Goal: Check status: Check status

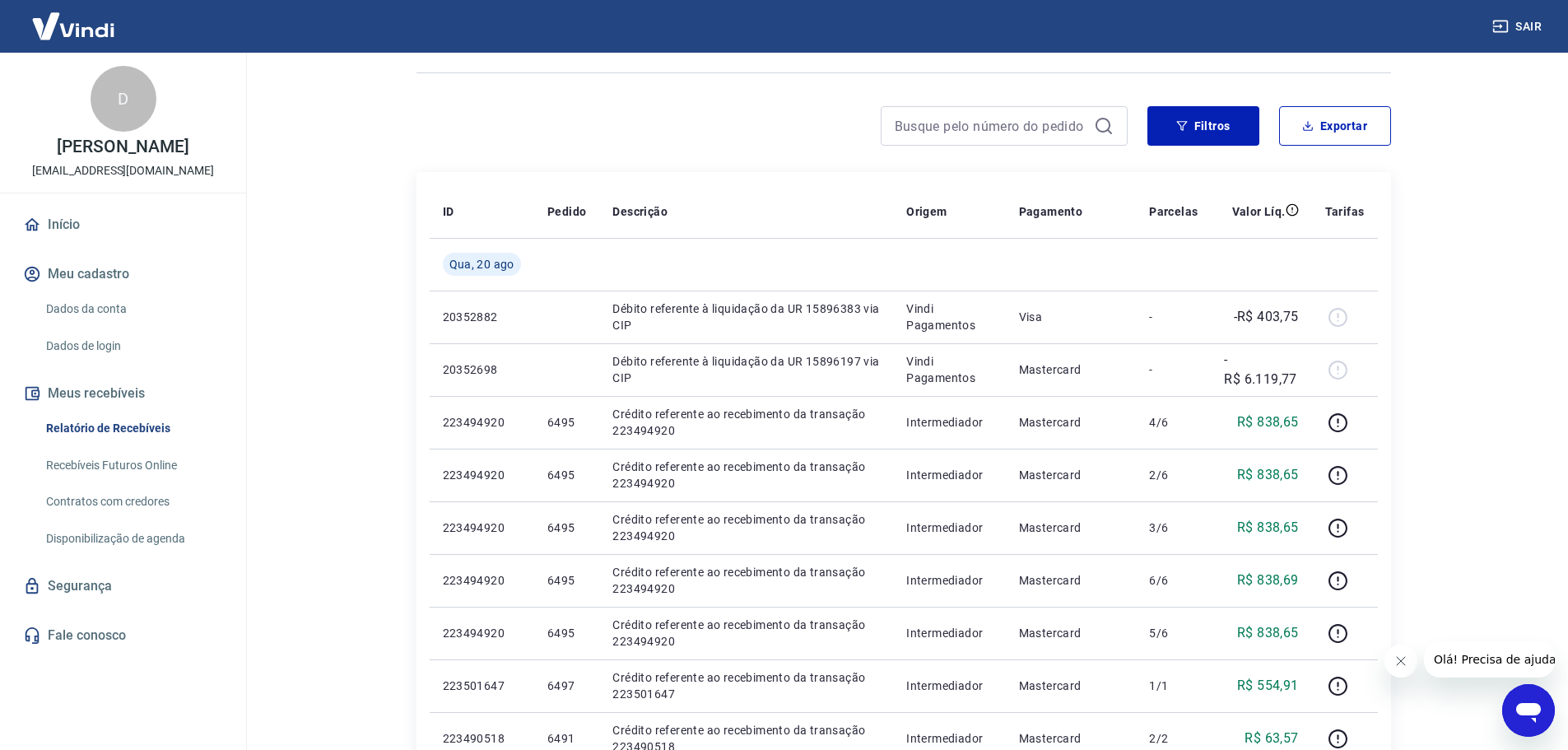
scroll to position [82, 0]
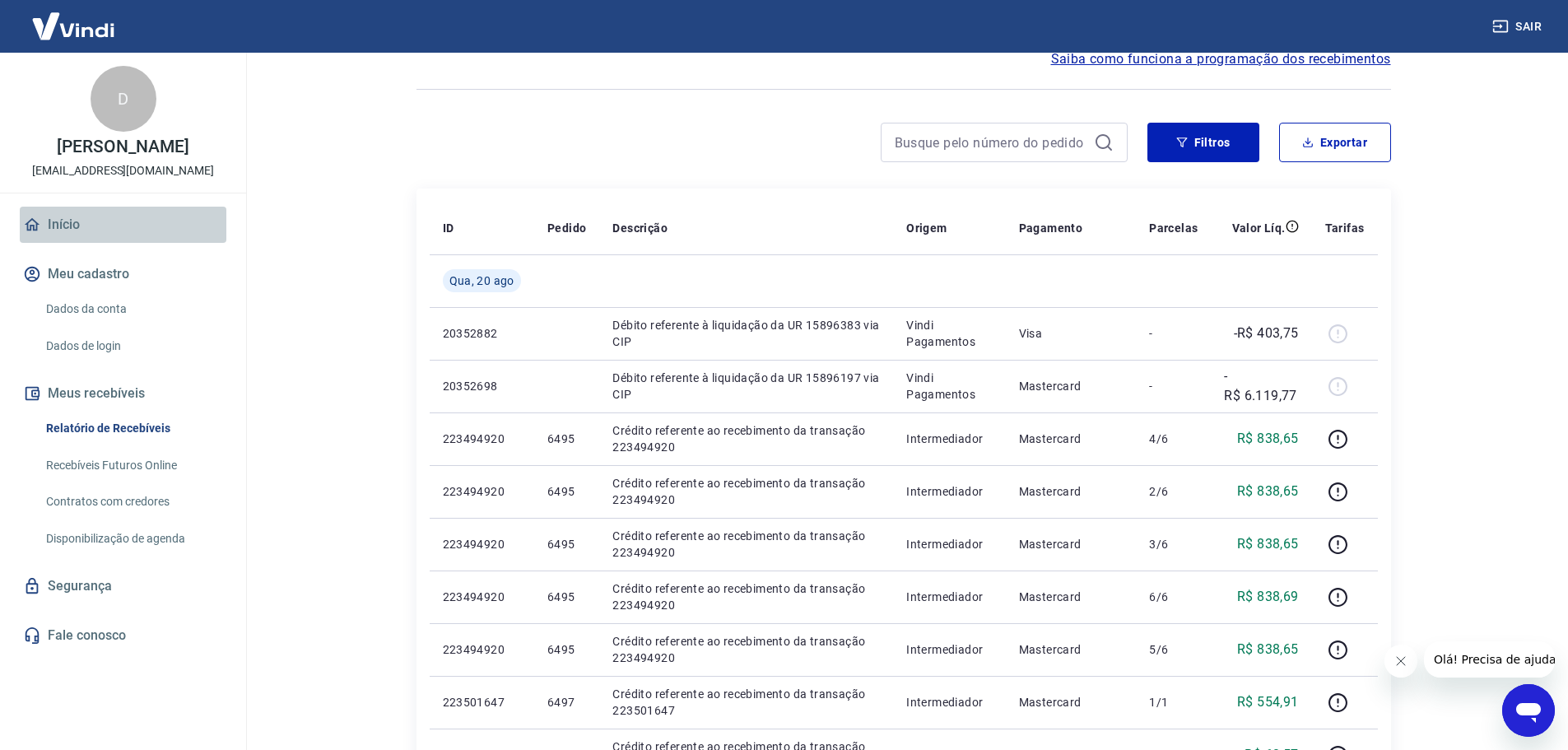
click at [78, 233] on link "Início" at bounding box center [122, 225] width 207 height 36
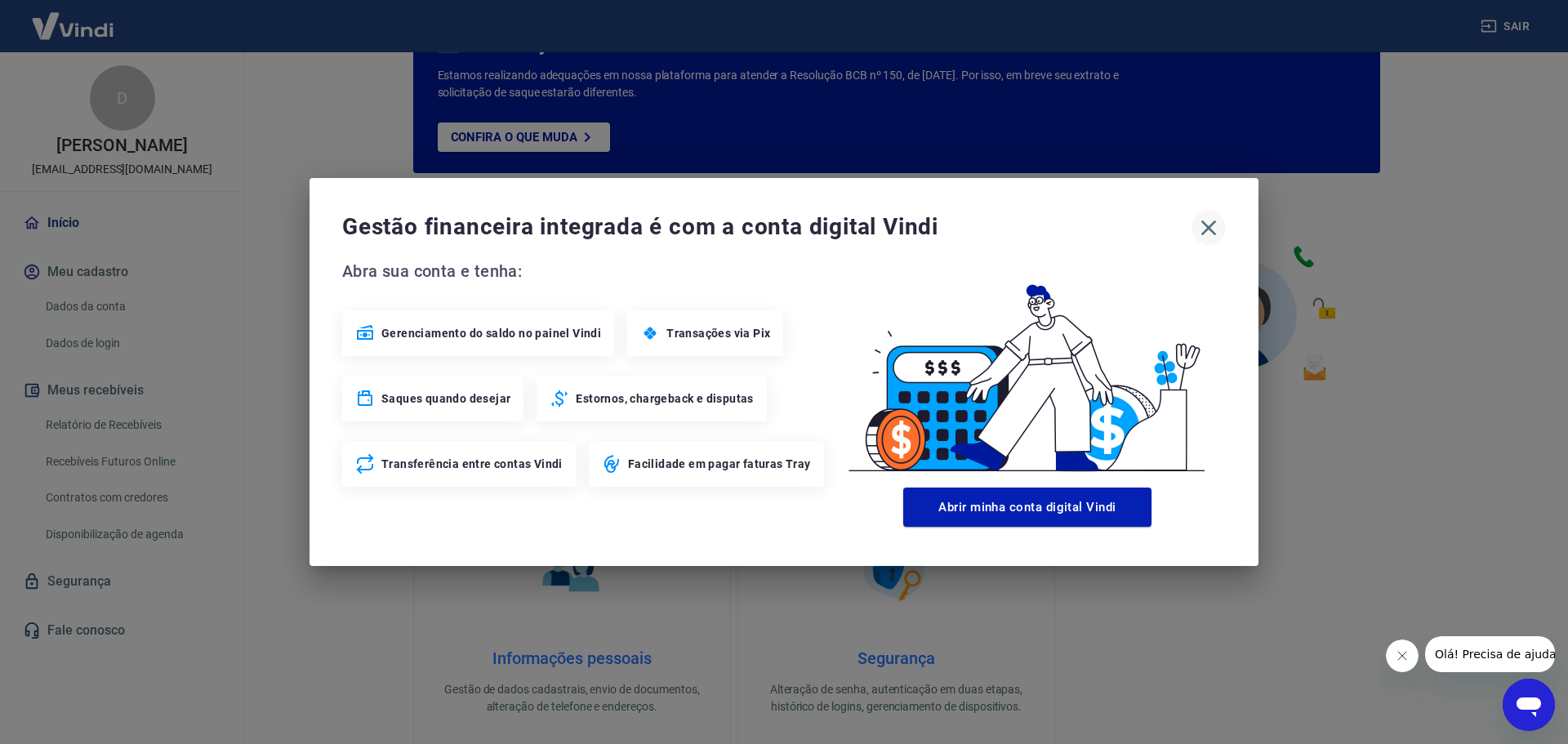
click at [1198, 222] on icon "button" at bounding box center [1208, 227] width 26 height 26
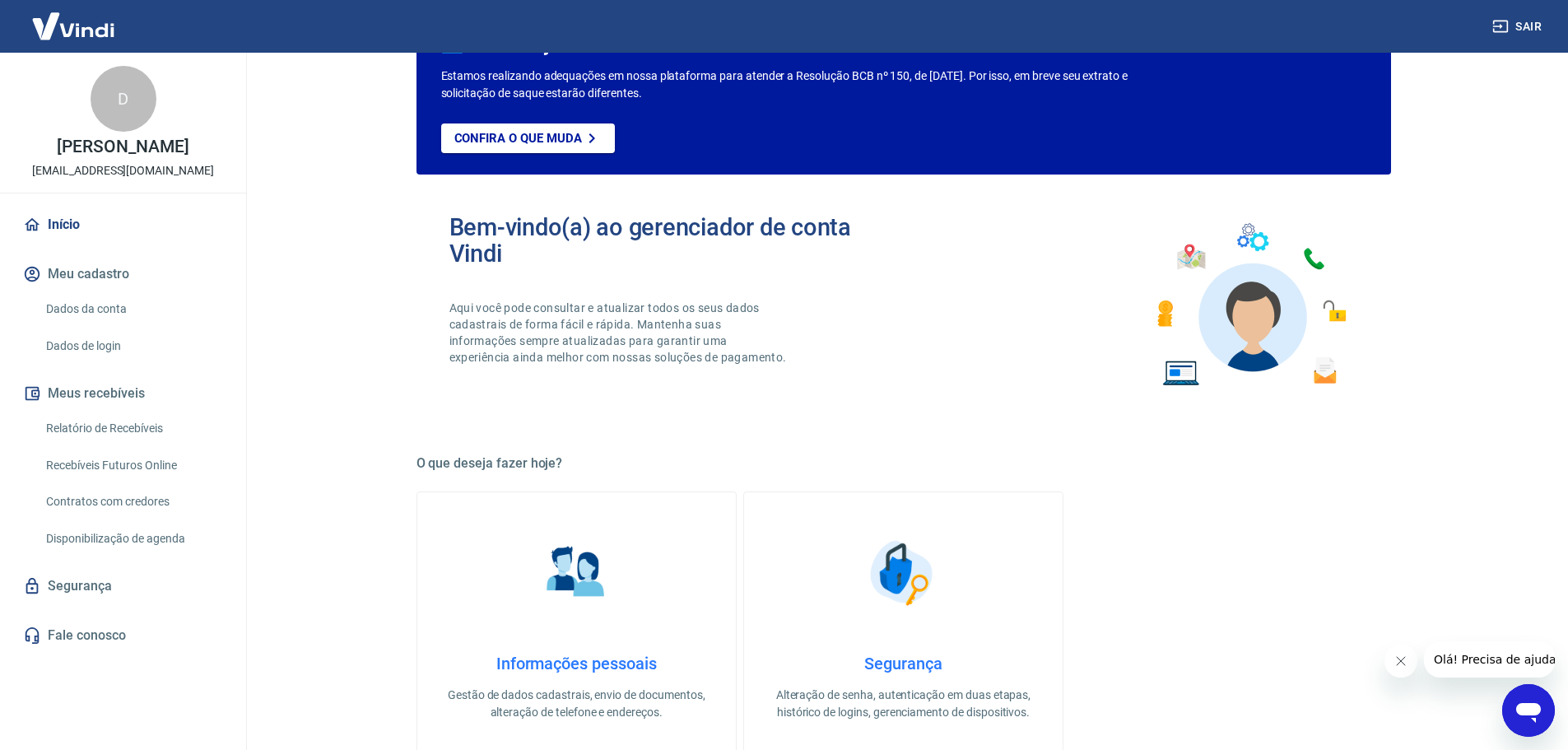
click at [1497, 38] on button "Sair" at bounding box center [1518, 27] width 59 height 30
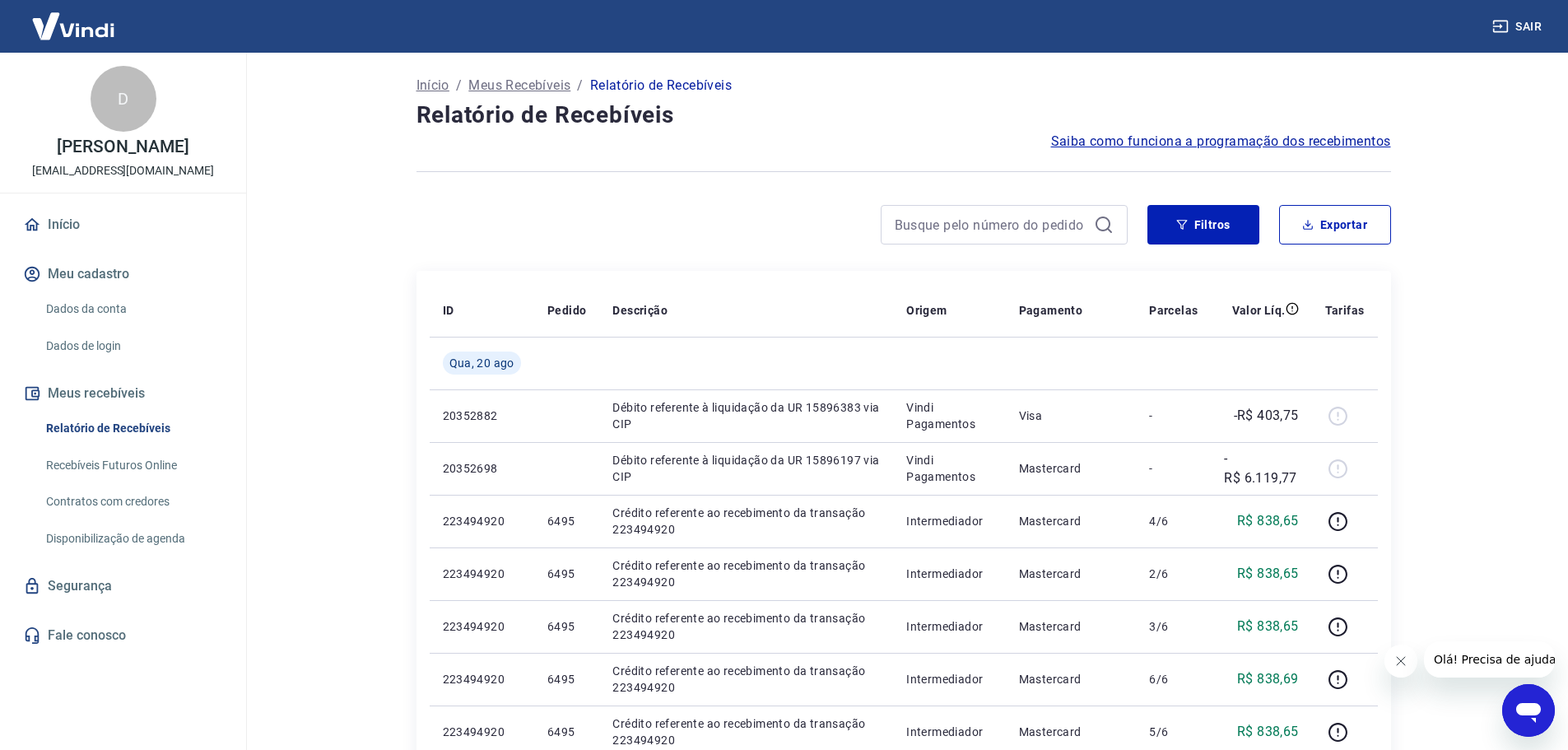
click at [1016, 237] on div at bounding box center [1004, 225] width 247 height 40
click at [996, 228] on input at bounding box center [990, 225] width 192 height 25
paste input "222420785"
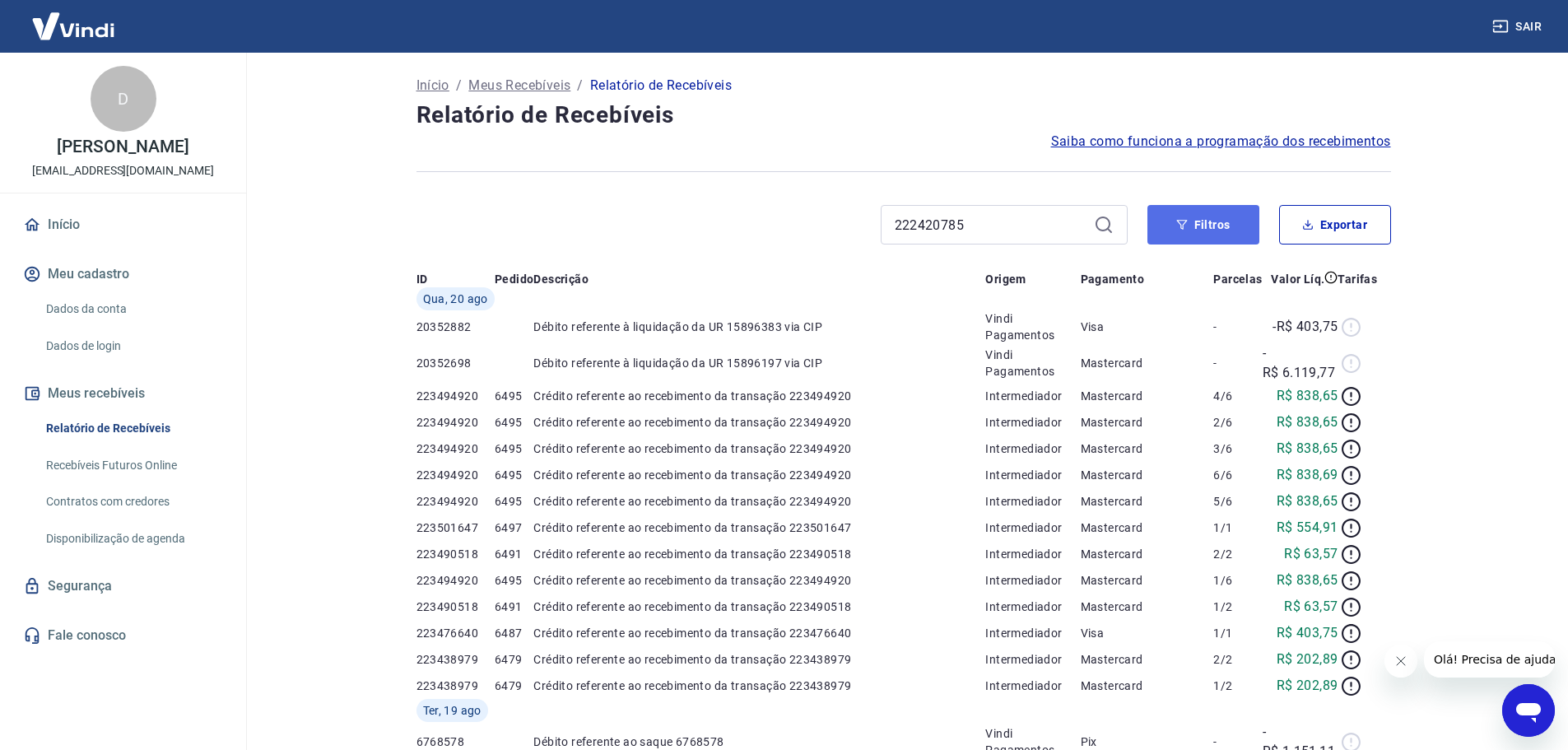
click at [1225, 225] on button "Filtros" at bounding box center [1204, 225] width 112 height 40
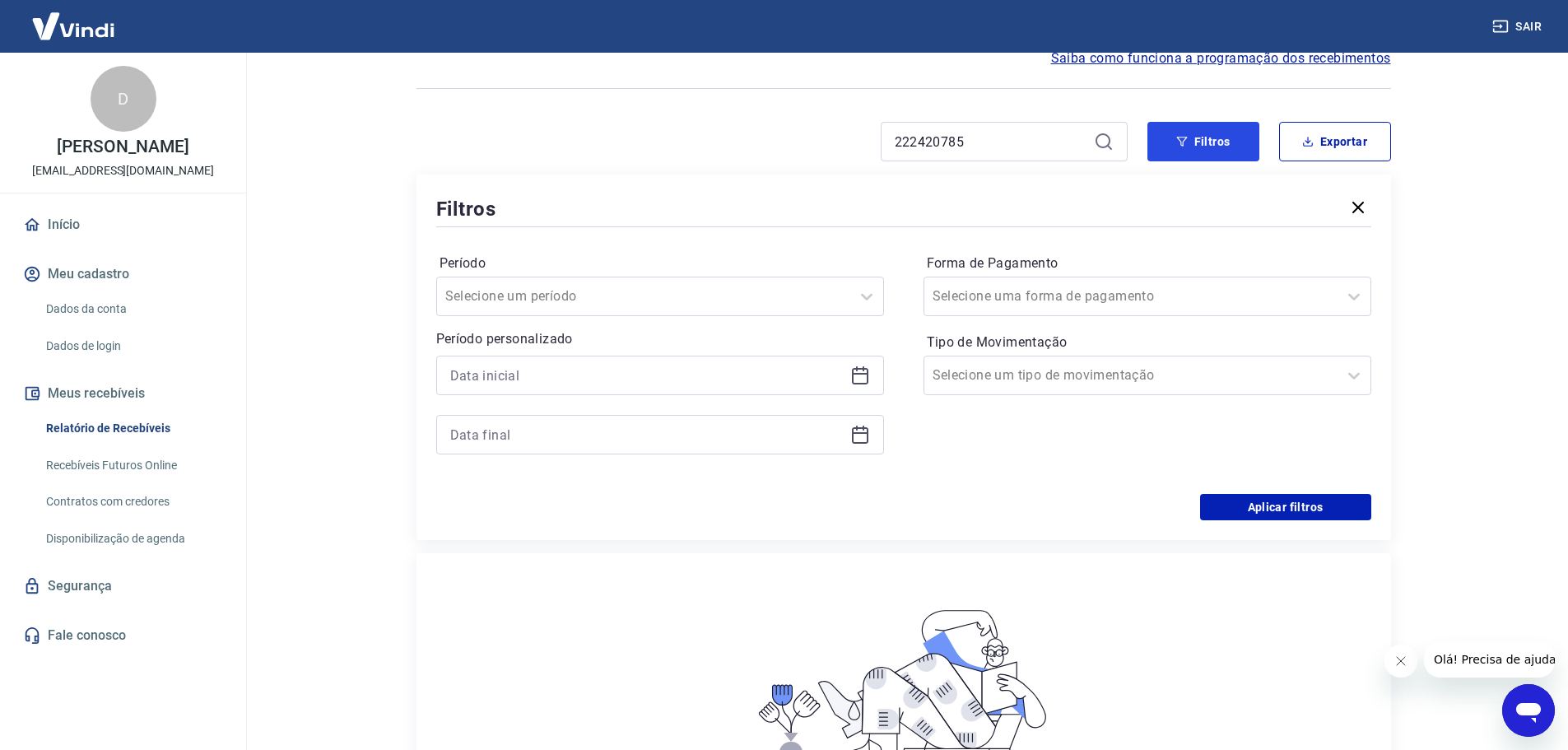
scroll to position [82, 0]
drag, startPoint x: 978, startPoint y: 142, endPoint x: 757, endPoint y: 140, distance: 221.0
click at [757, 140] on div "222420785" at bounding box center [772, 142] width 711 height 40
type input "6445"
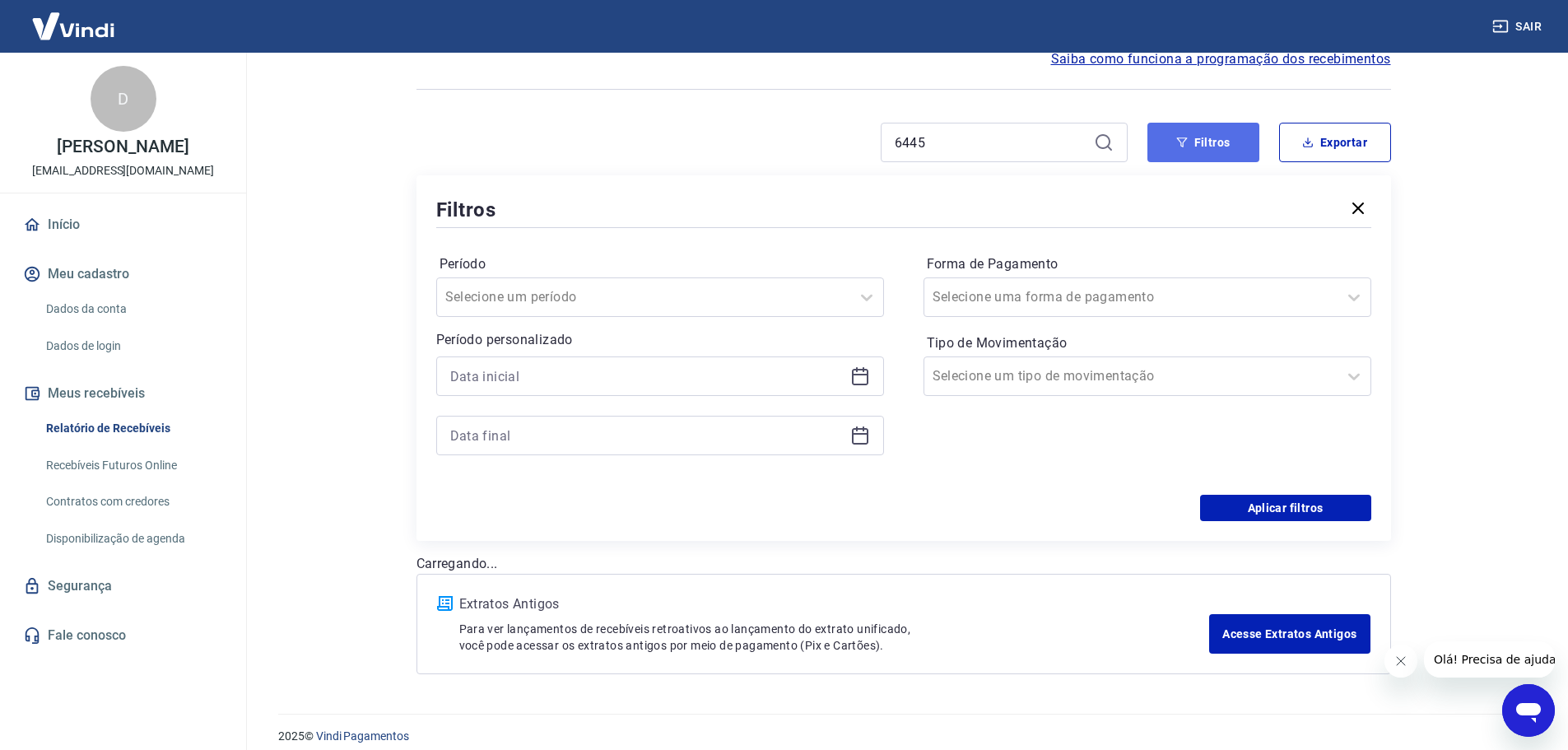
click at [1165, 133] on button "Filtros" at bounding box center [1204, 142] width 112 height 40
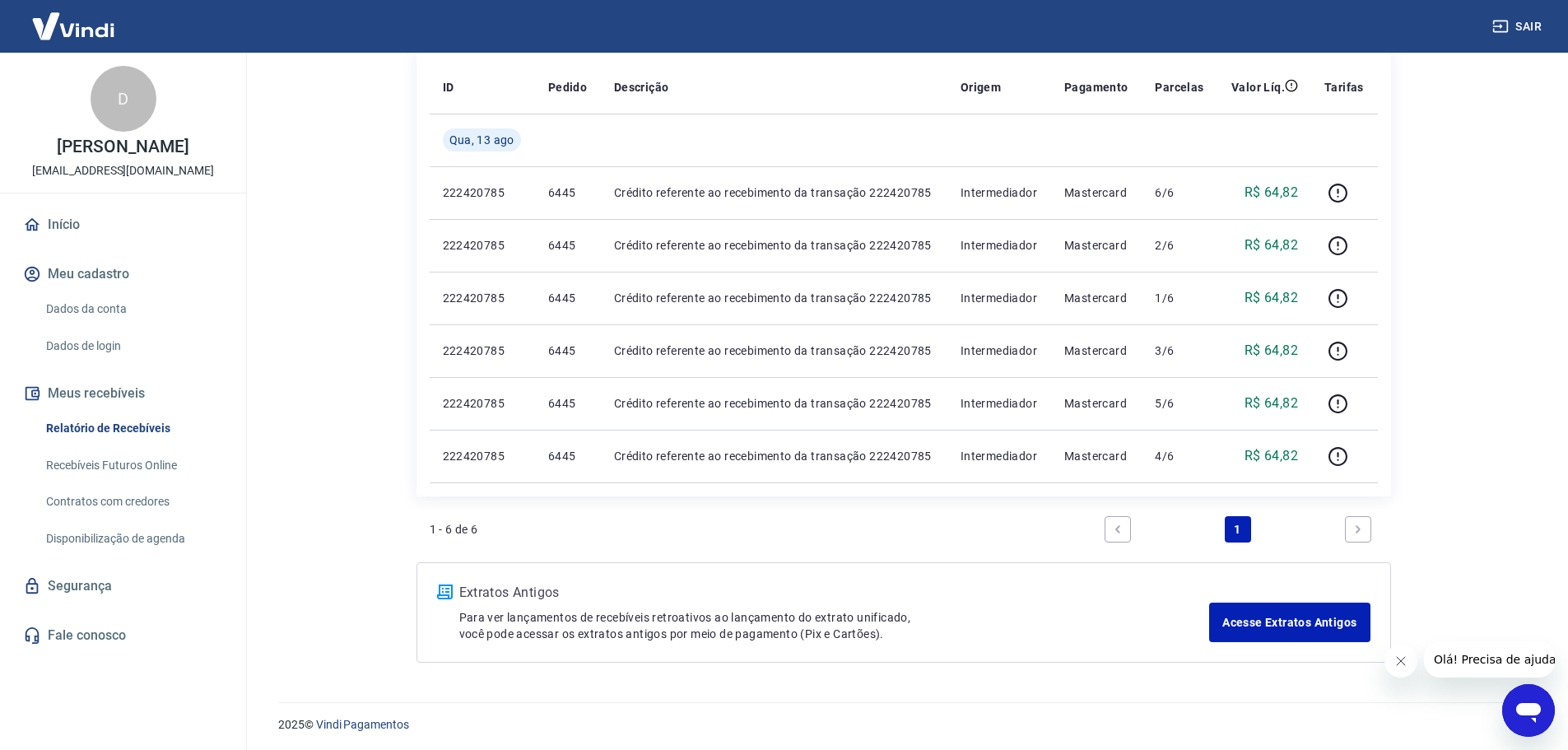
scroll to position [226, 0]
click at [1351, 532] on link "Next page" at bounding box center [1358, 525] width 27 height 27
click at [1363, 529] on icon "Next page" at bounding box center [1358, 525] width 12 height 12
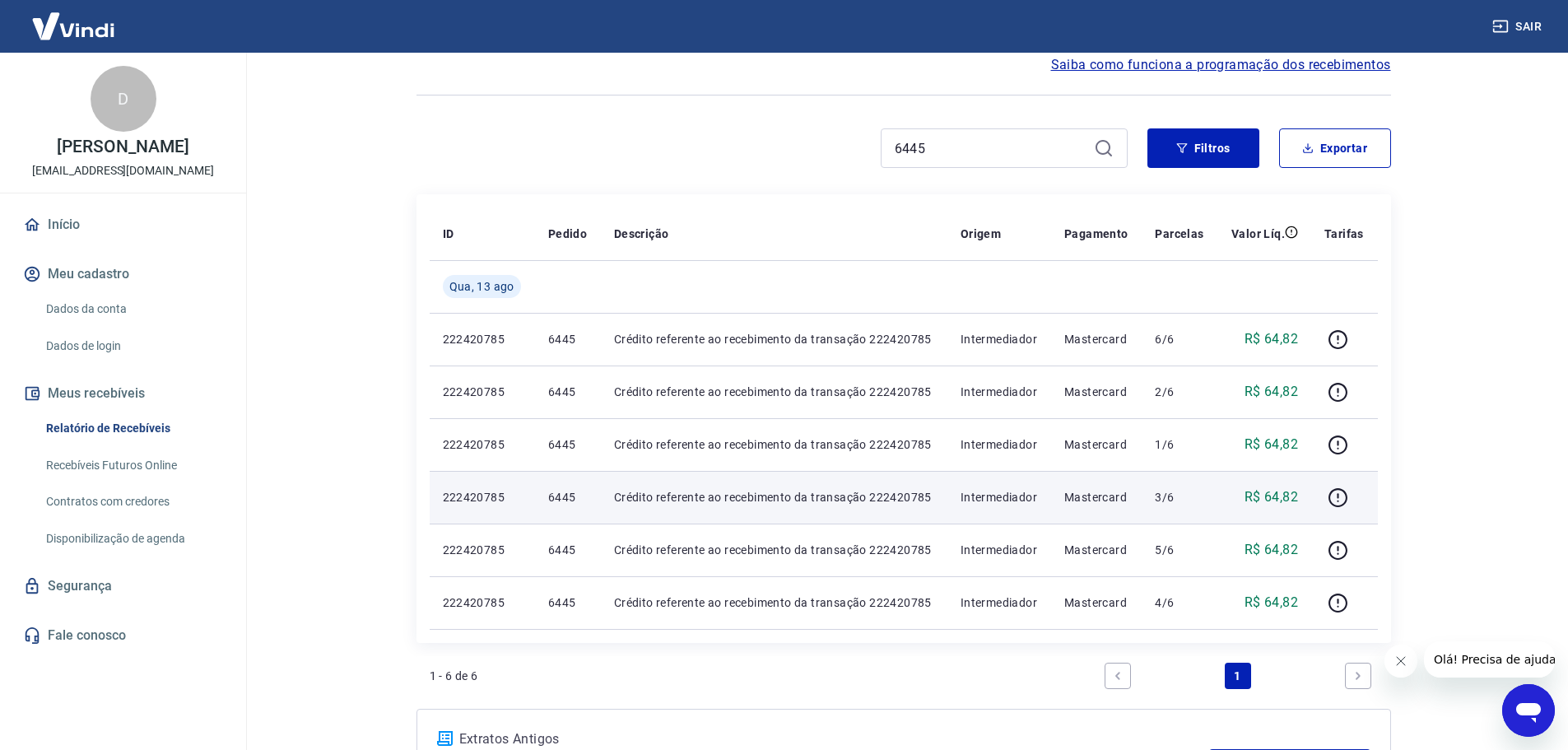
scroll to position [62, 0]
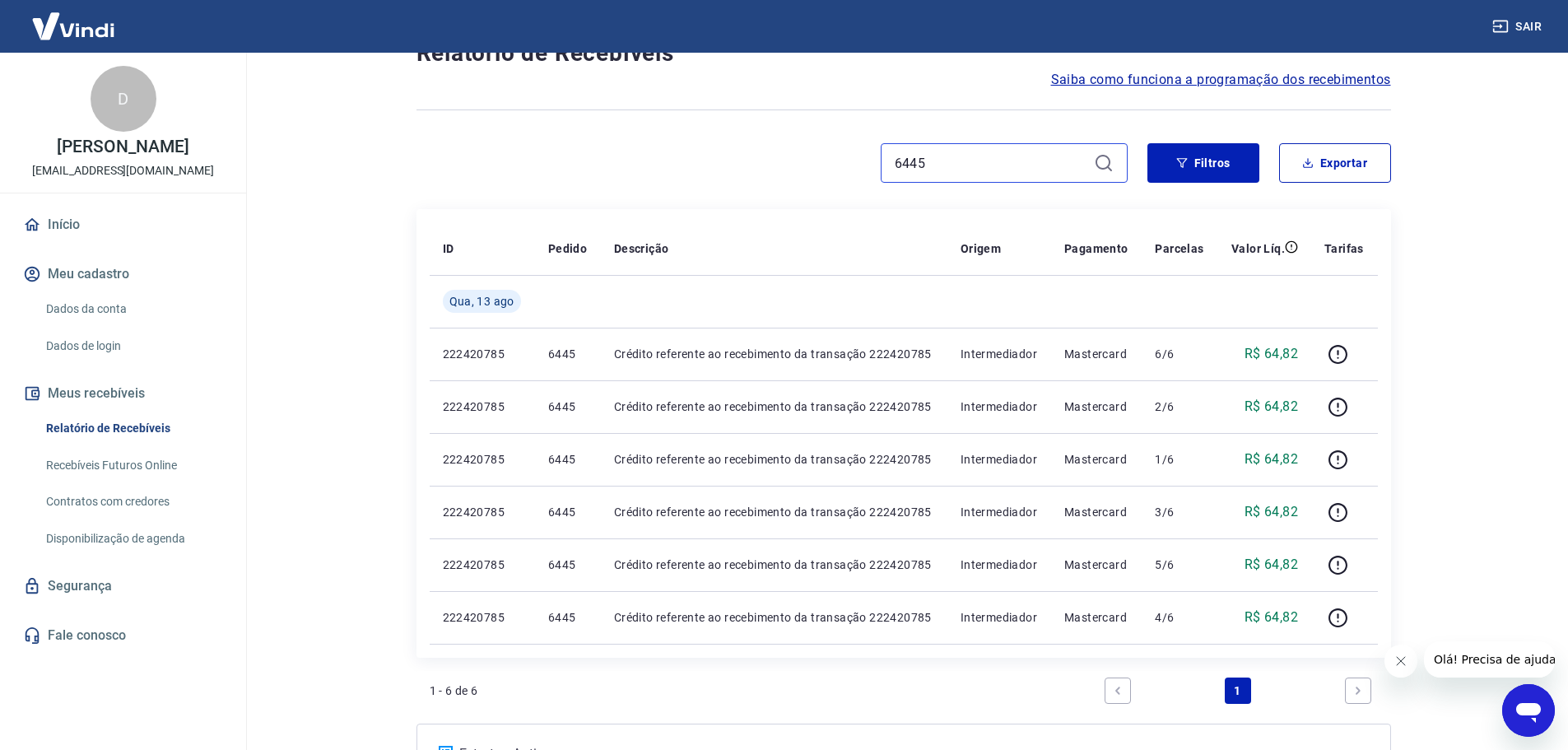
drag, startPoint x: 1011, startPoint y: 169, endPoint x: 651, endPoint y: 167, distance: 360.0
click at [651, 167] on div "6445" at bounding box center [772, 163] width 711 height 40
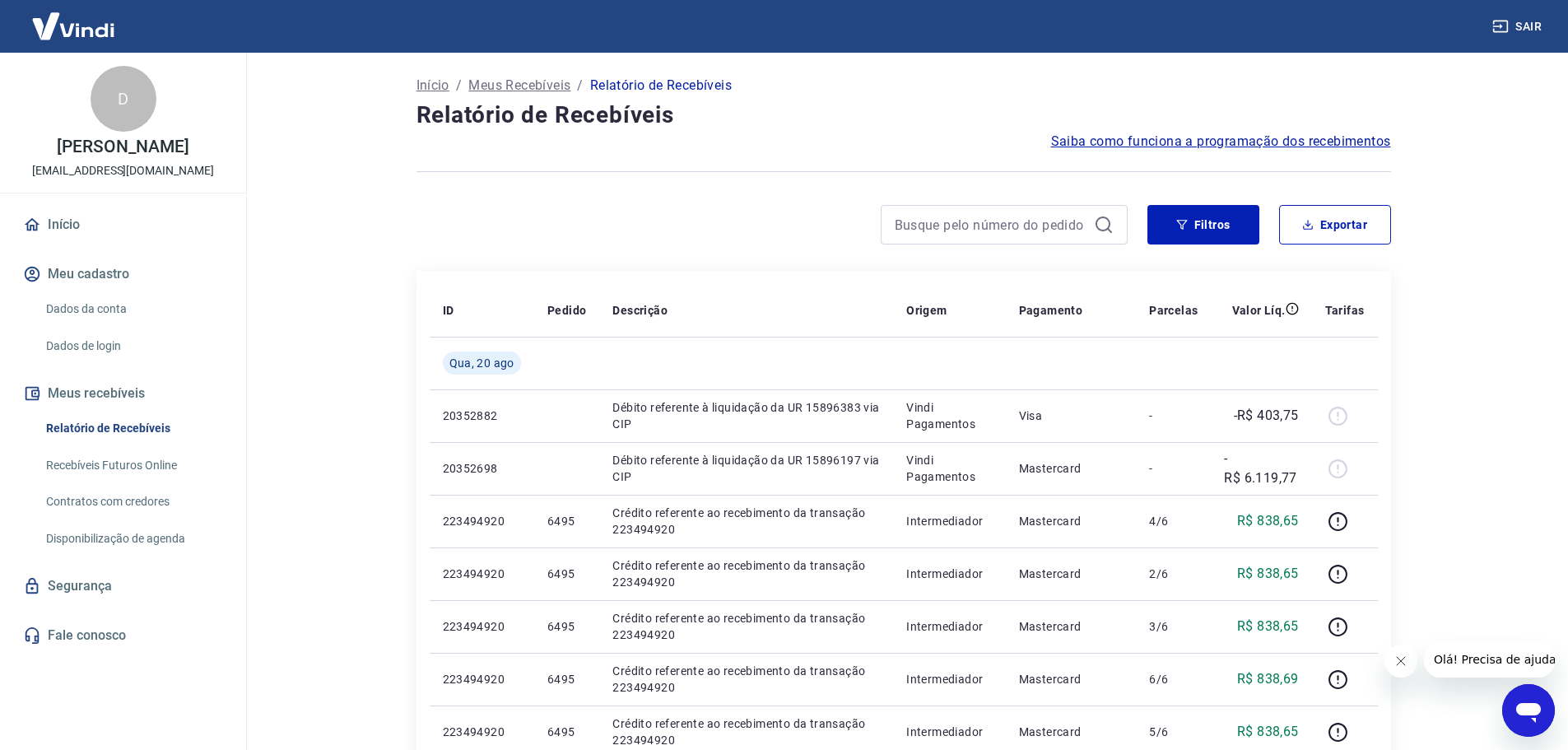
drag, startPoint x: 1019, startPoint y: 159, endPoint x: 930, endPoint y: 260, distance: 134.6
click at [970, 227] on input at bounding box center [990, 225] width 192 height 25
paste input "222420785"
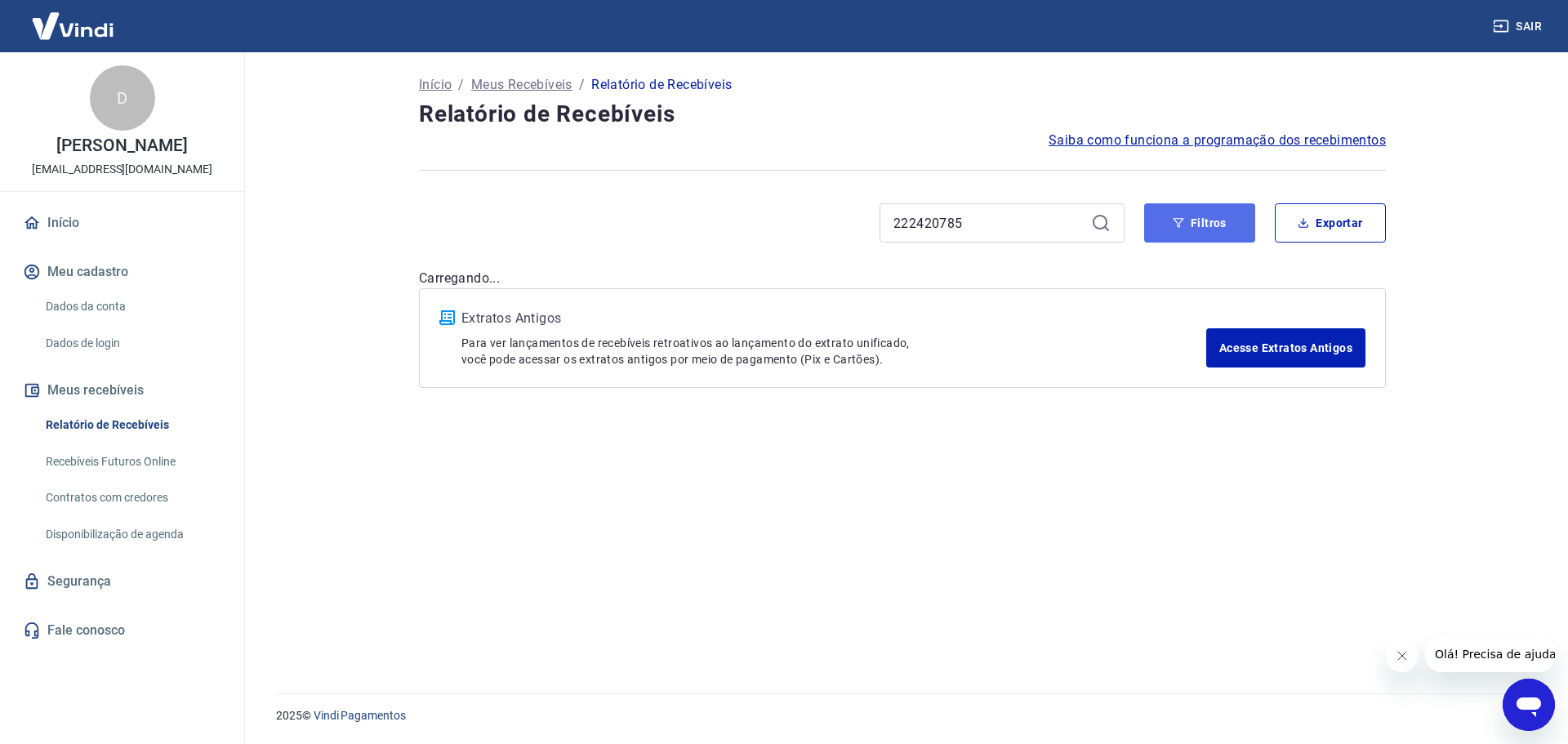
click at [1193, 216] on button "Filtros" at bounding box center [1199, 223] width 111 height 39
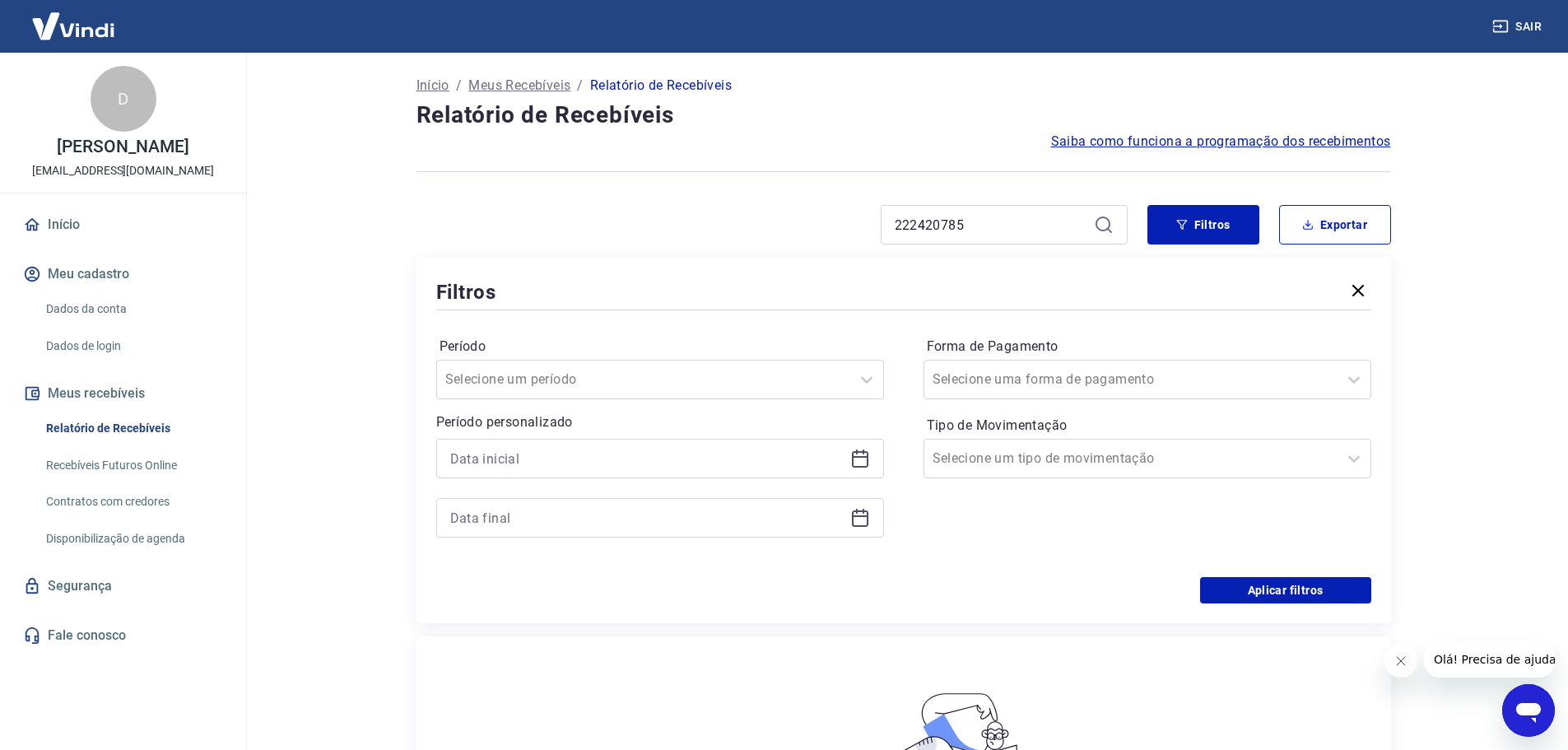
click at [176, 445] on link "Relatório de Recebíveis" at bounding box center [133, 428] width 187 height 34
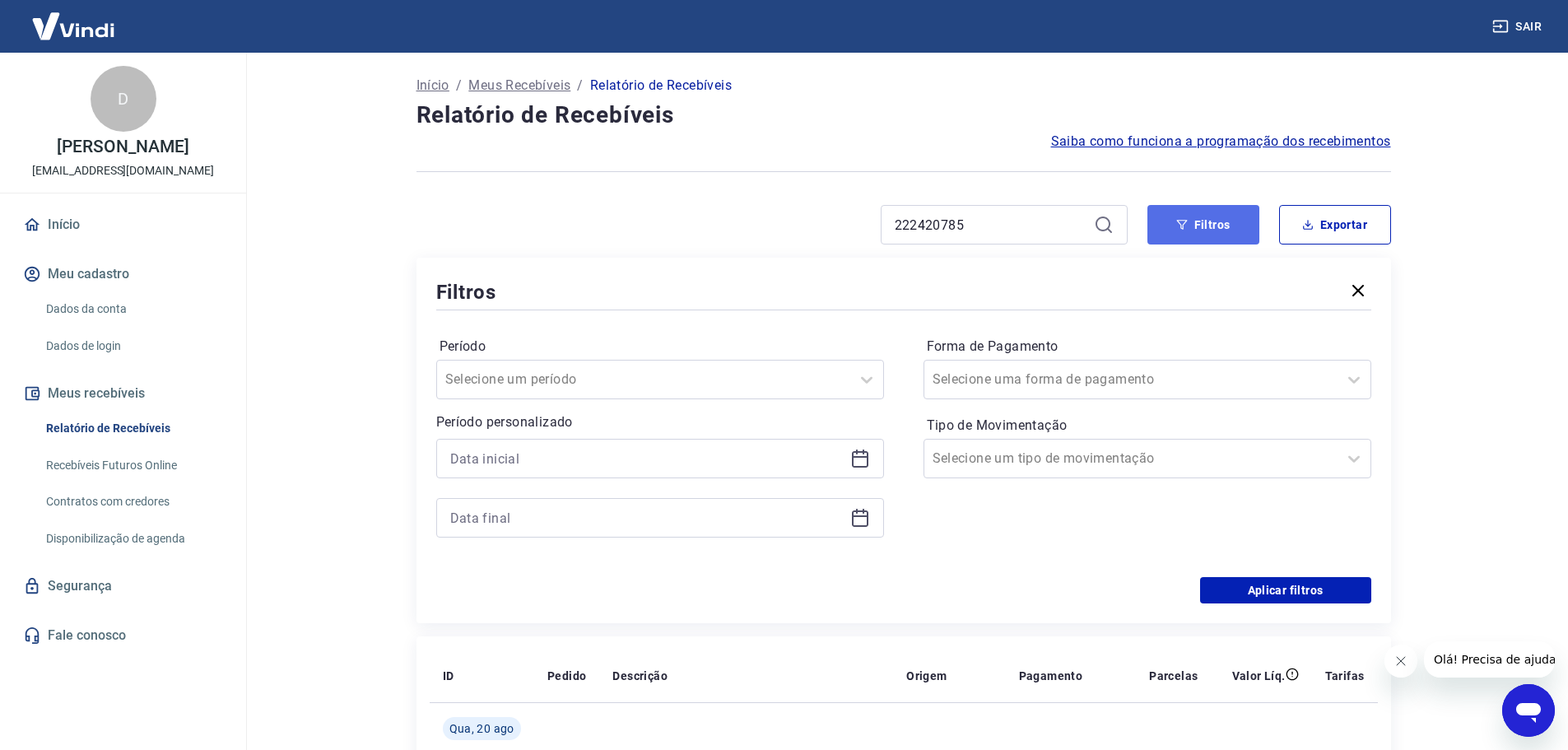
click at [1199, 226] on button "Filtros" at bounding box center [1204, 225] width 112 height 40
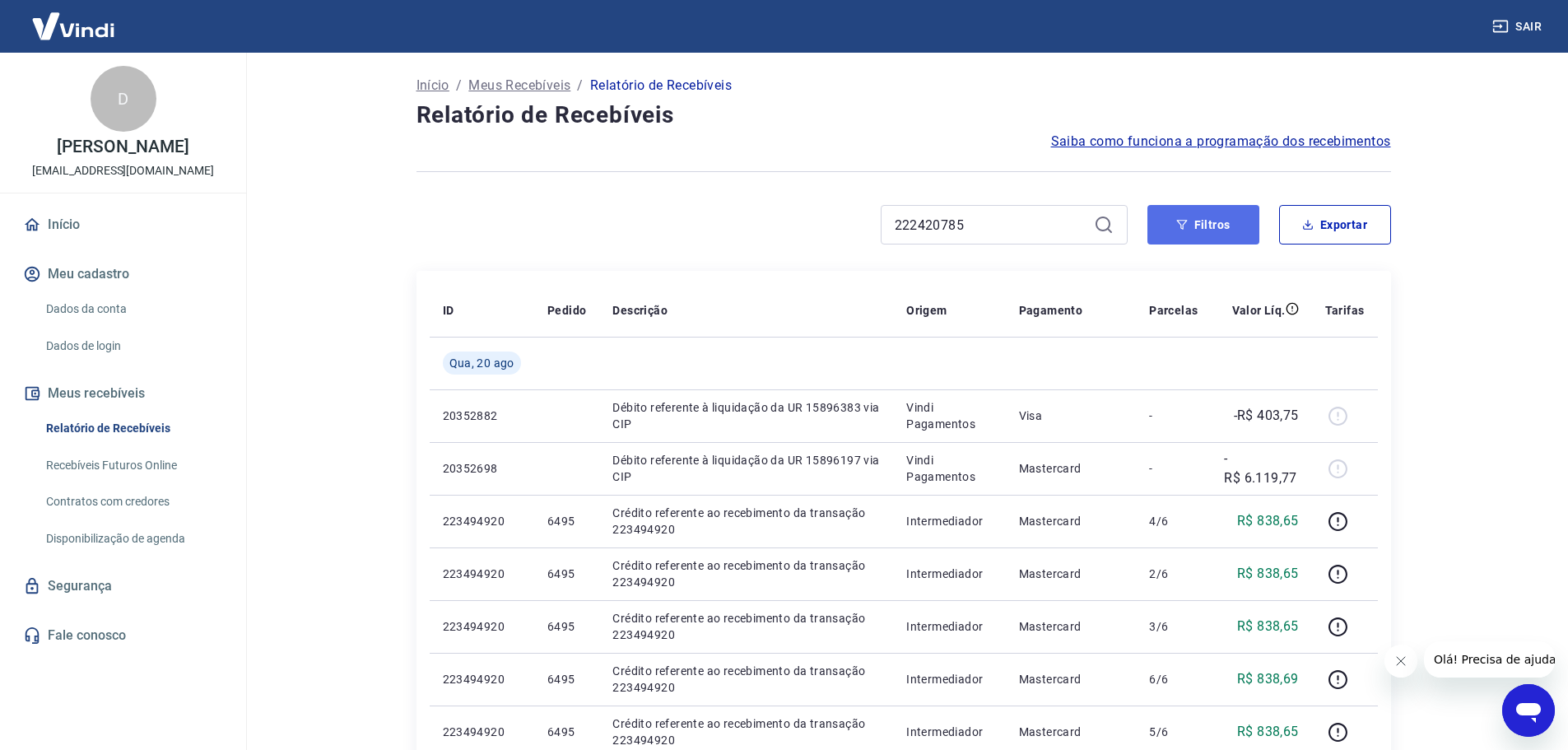
click at [1175, 225] on button "Filtros" at bounding box center [1204, 225] width 112 height 40
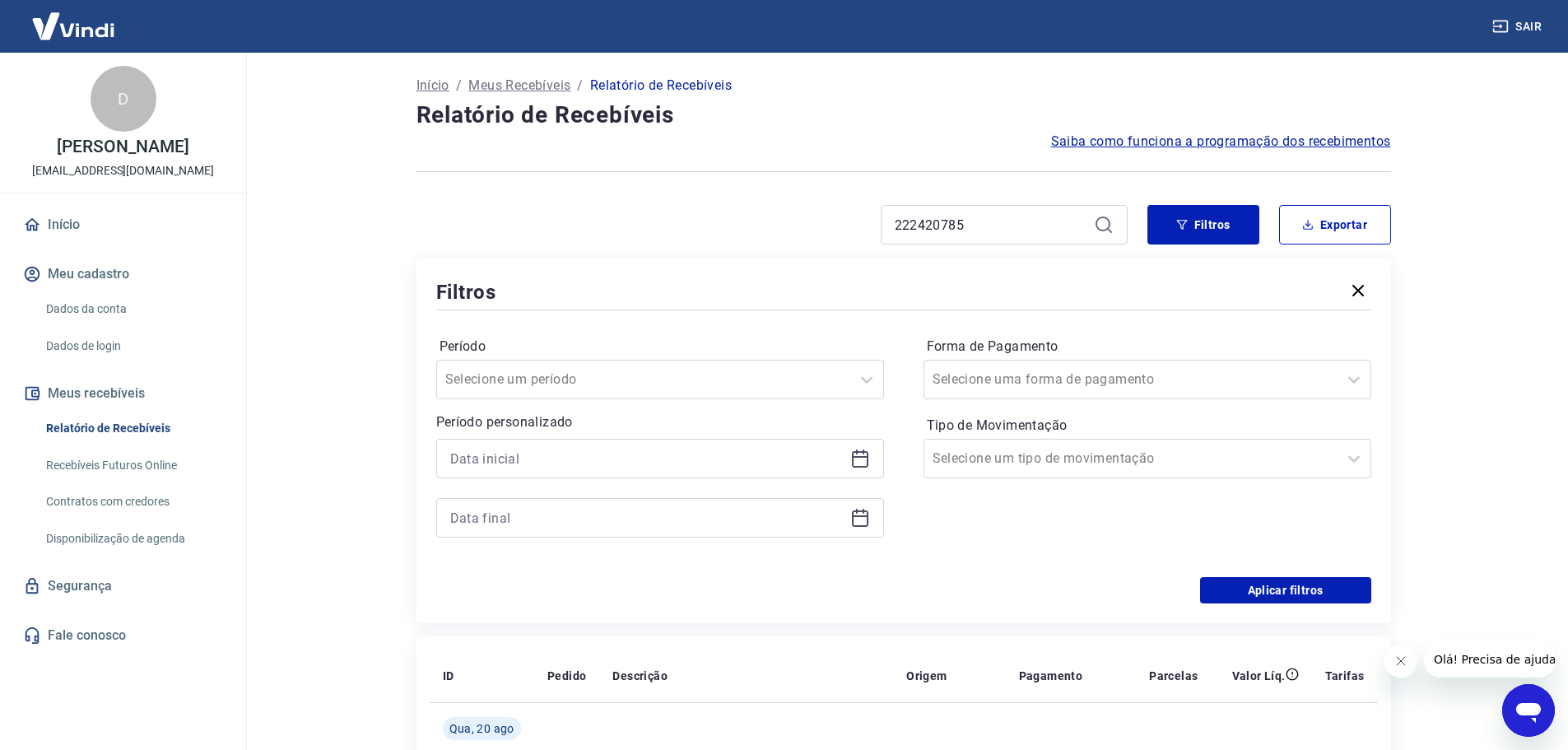
click at [941, 232] on div "222420785" at bounding box center [1004, 225] width 247 height 40
drag, startPoint x: 899, startPoint y: 239, endPoint x: 813, endPoint y: 241, distance: 86.0
click at [814, 241] on div "222420785" at bounding box center [772, 225] width 711 height 40
type input "6445"
click at [1215, 225] on button "Filtros" at bounding box center [1204, 225] width 112 height 40
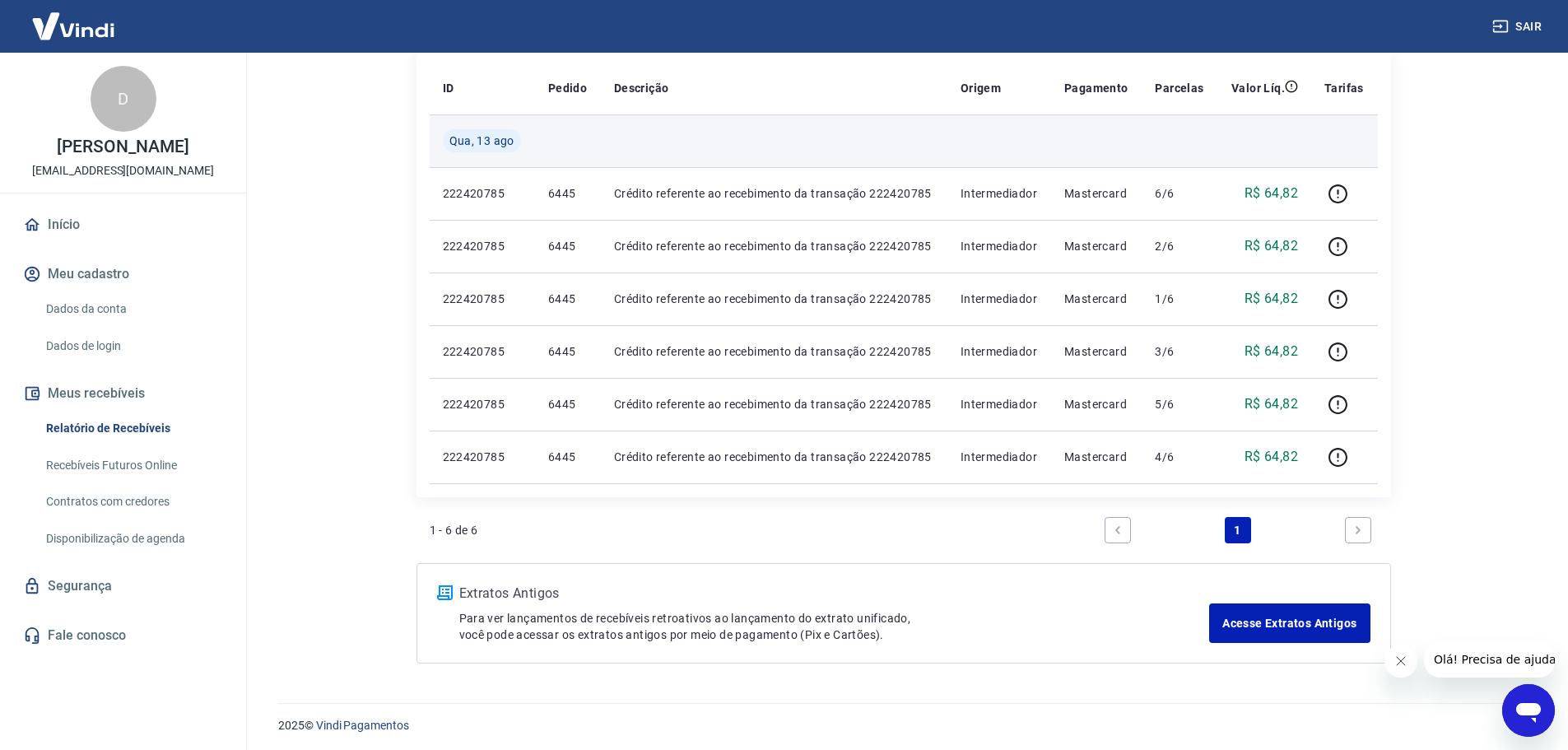
scroll to position [226, 0]
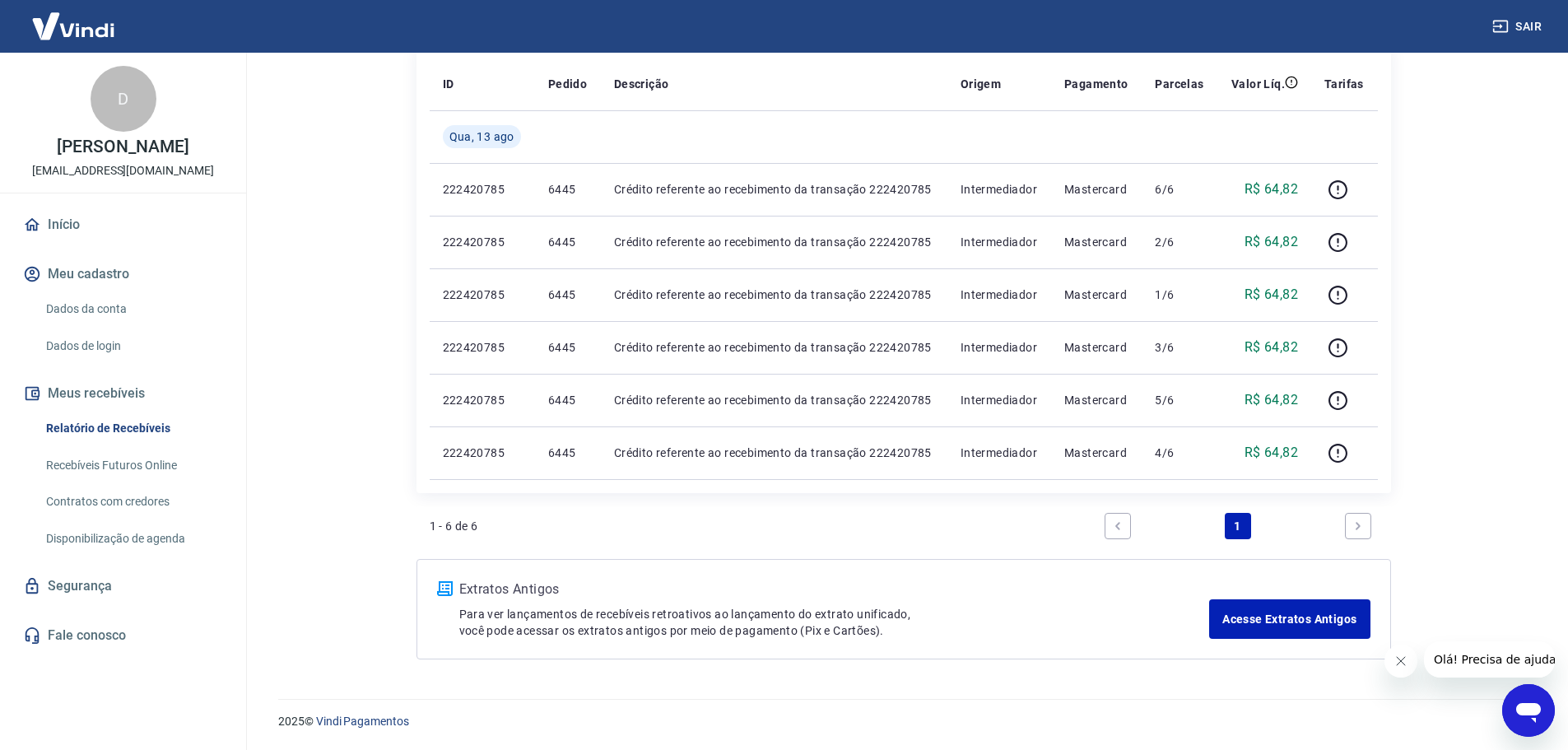
click at [1362, 533] on link "Next page" at bounding box center [1358, 525] width 27 height 27
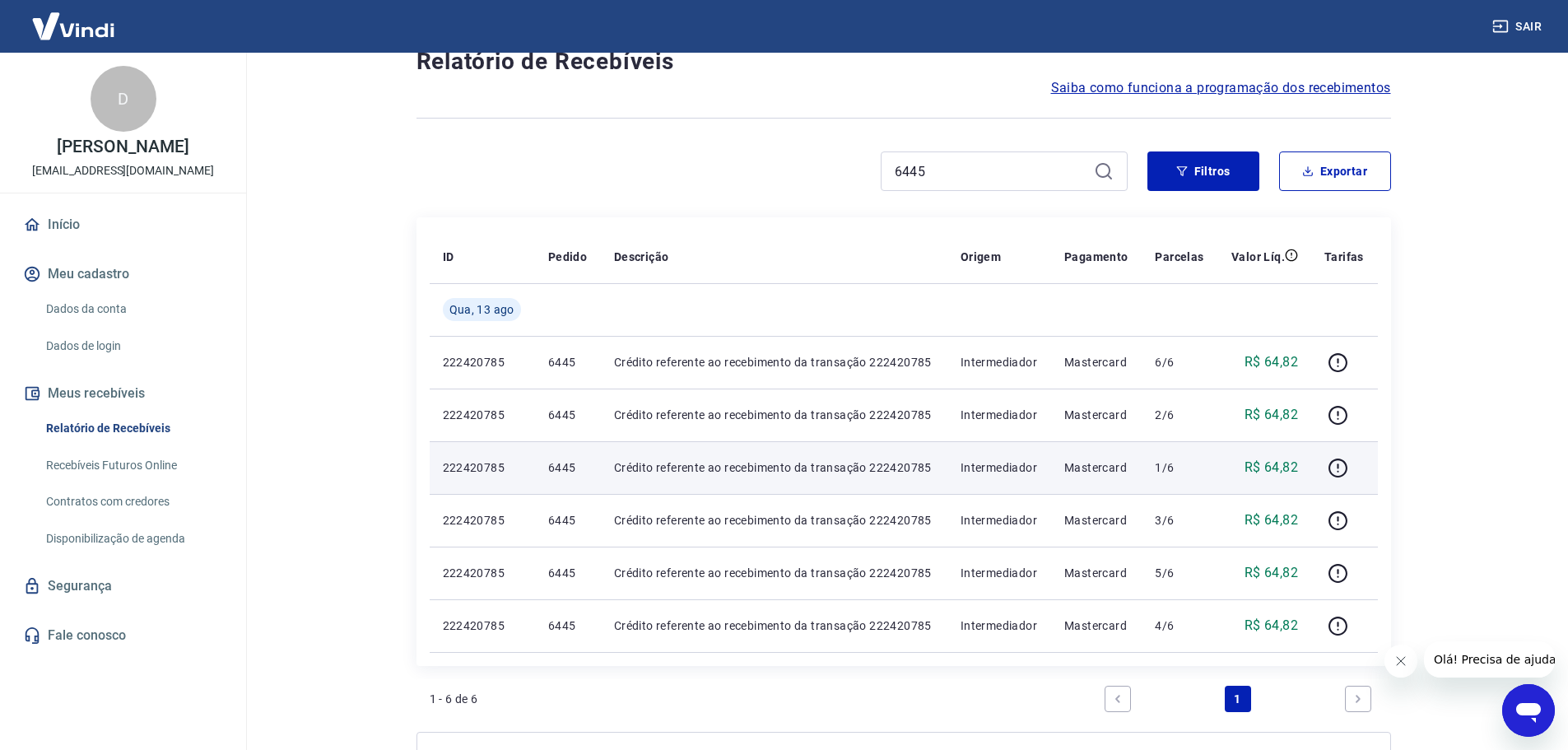
scroll to position [82, 0]
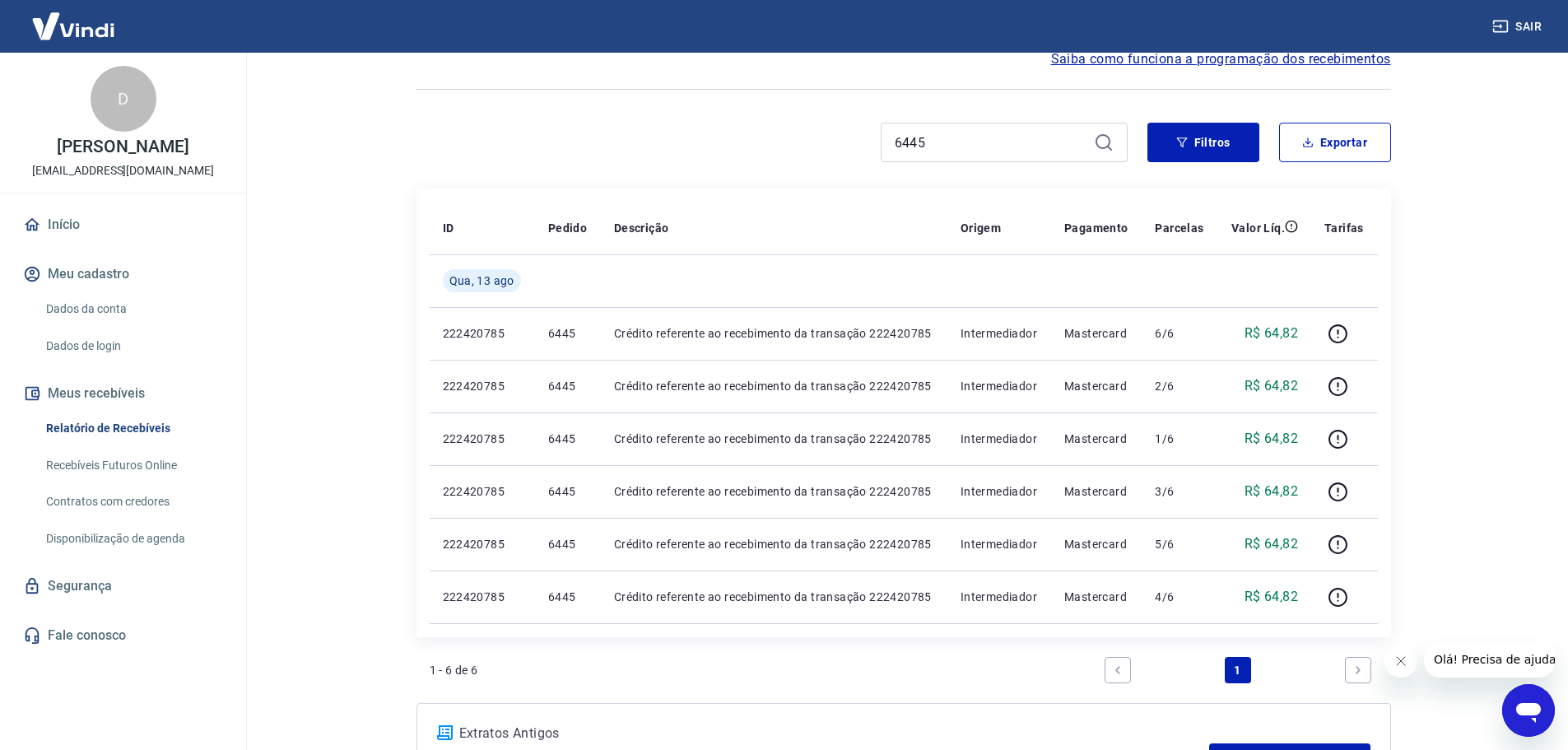
click at [1343, 666] on li "Pagination" at bounding box center [1358, 670] width 40 height 40
click at [104, 243] on link "Início" at bounding box center [122, 225] width 207 height 36
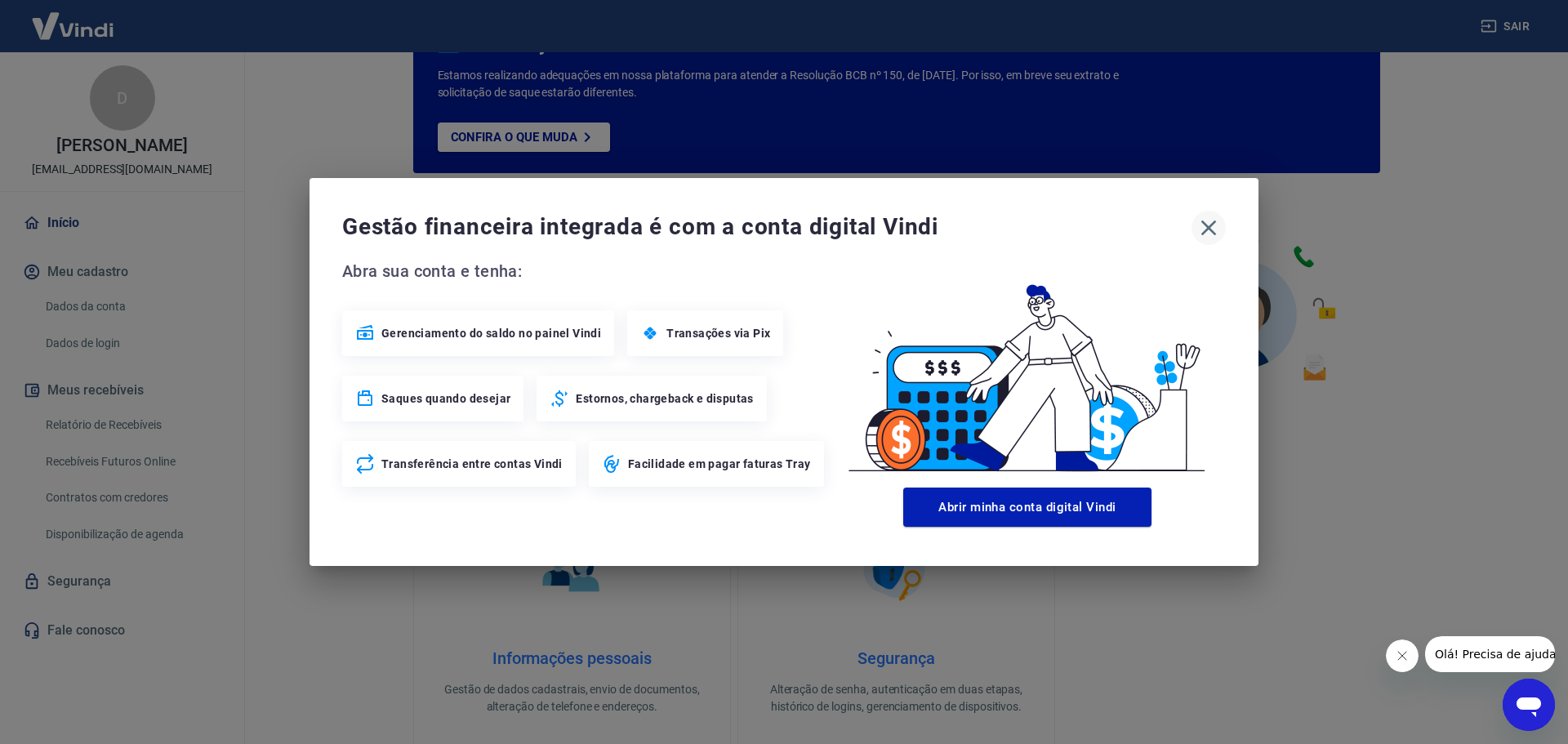
click at [1218, 219] on icon "button" at bounding box center [1208, 227] width 26 height 26
